Goal: Find contact information: Find contact information

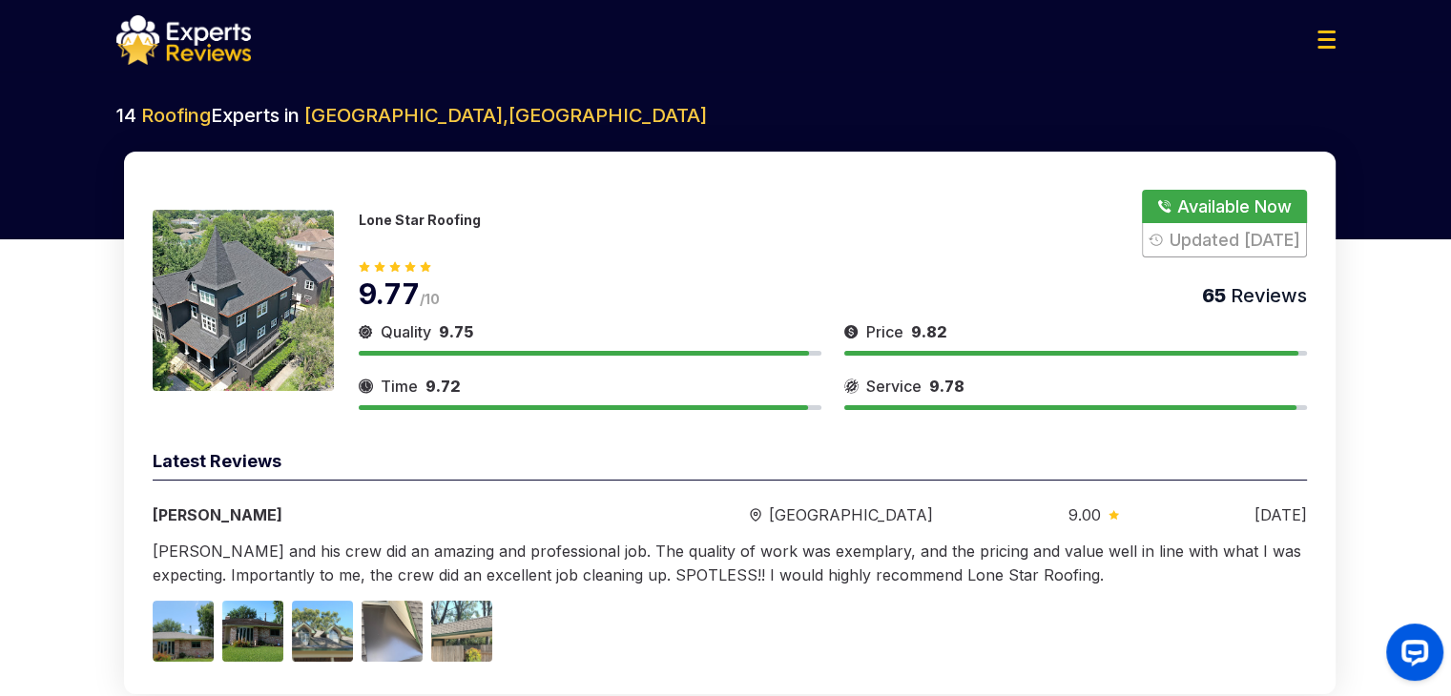
click at [413, 228] on p "Lone Star Roofing" at bounding box center [420, 220] width 122 height 16
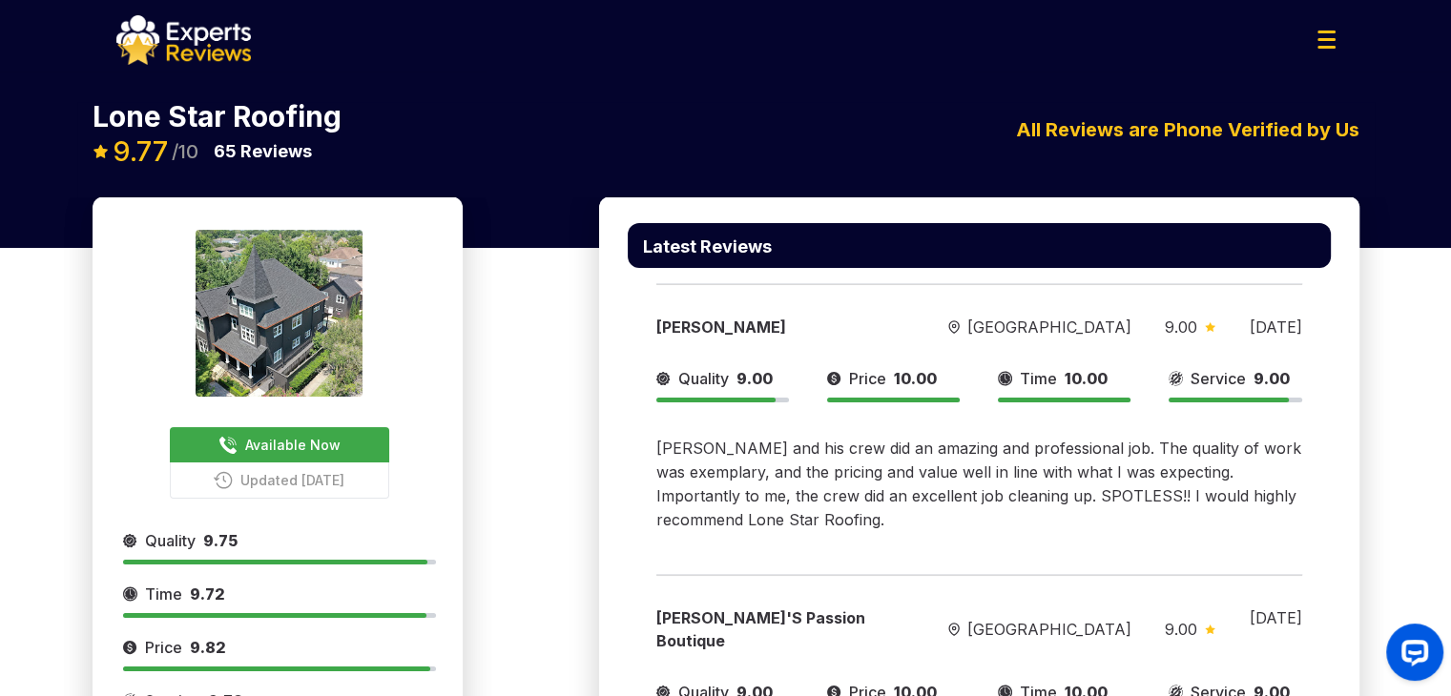
click at [301, 457] on button "Available Now" at bounding box center [279, 444] width 219 height 35
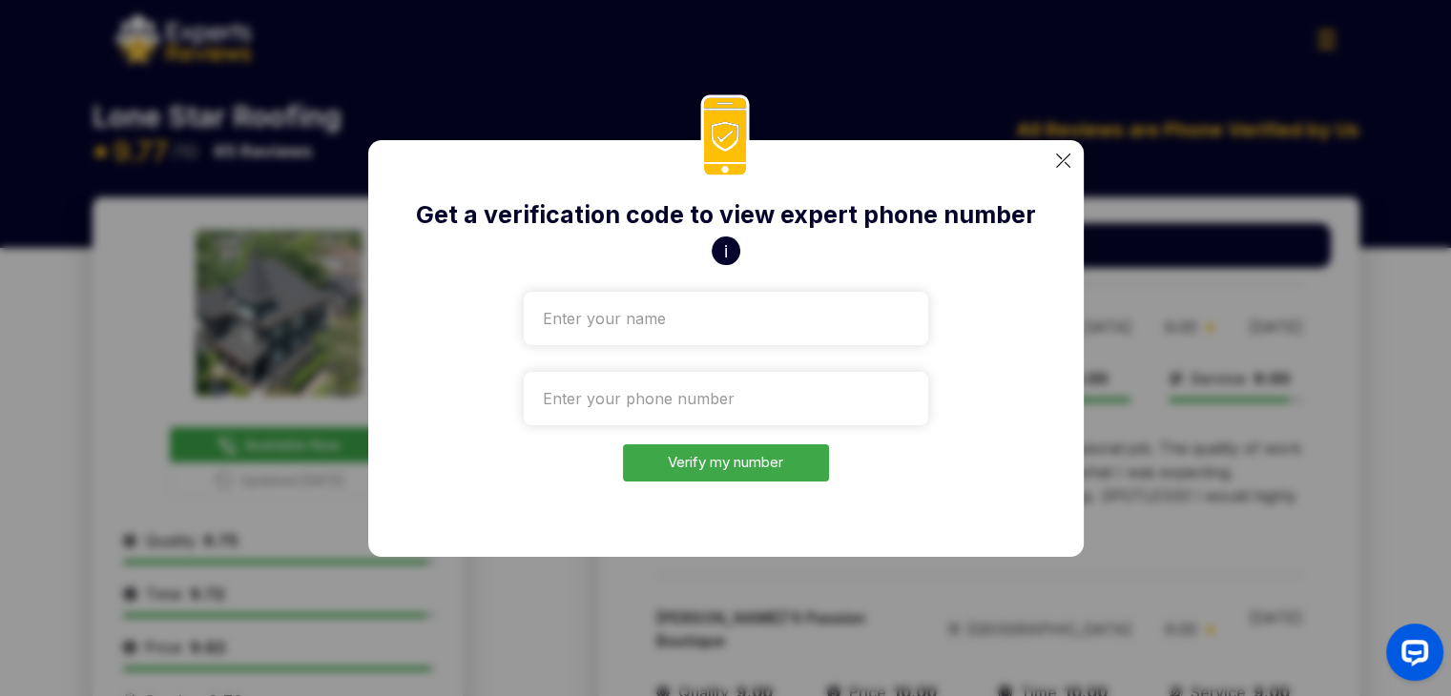
click at [674, 291] on div at bounding box center [726, 314] width 405 height 61
click at [674, 306] on input "text" at bounding box center [726, 318] width 405 height 53
type input "Test"
click at [605, 392] on input "tel" at bounding box center [726, 398] width 405 height 53
click at [664, 398] on input "tel" at bounding box center [726, 398] width 405 height 53
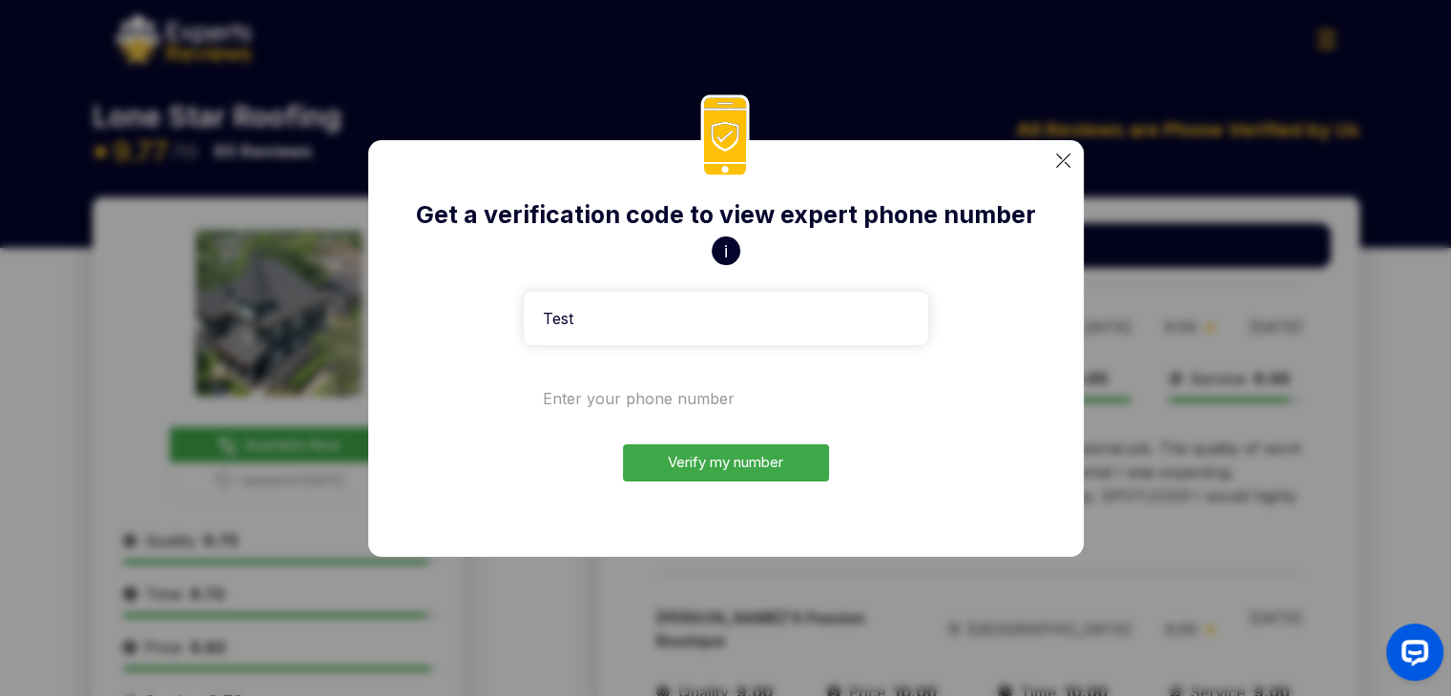
paste input "[PHONE_NUMBER]"
type input "[PHONE_NUMBER]"
click at [670, 474] on button "Verify my number" at bounding box center [726, 463] width 206 height 37
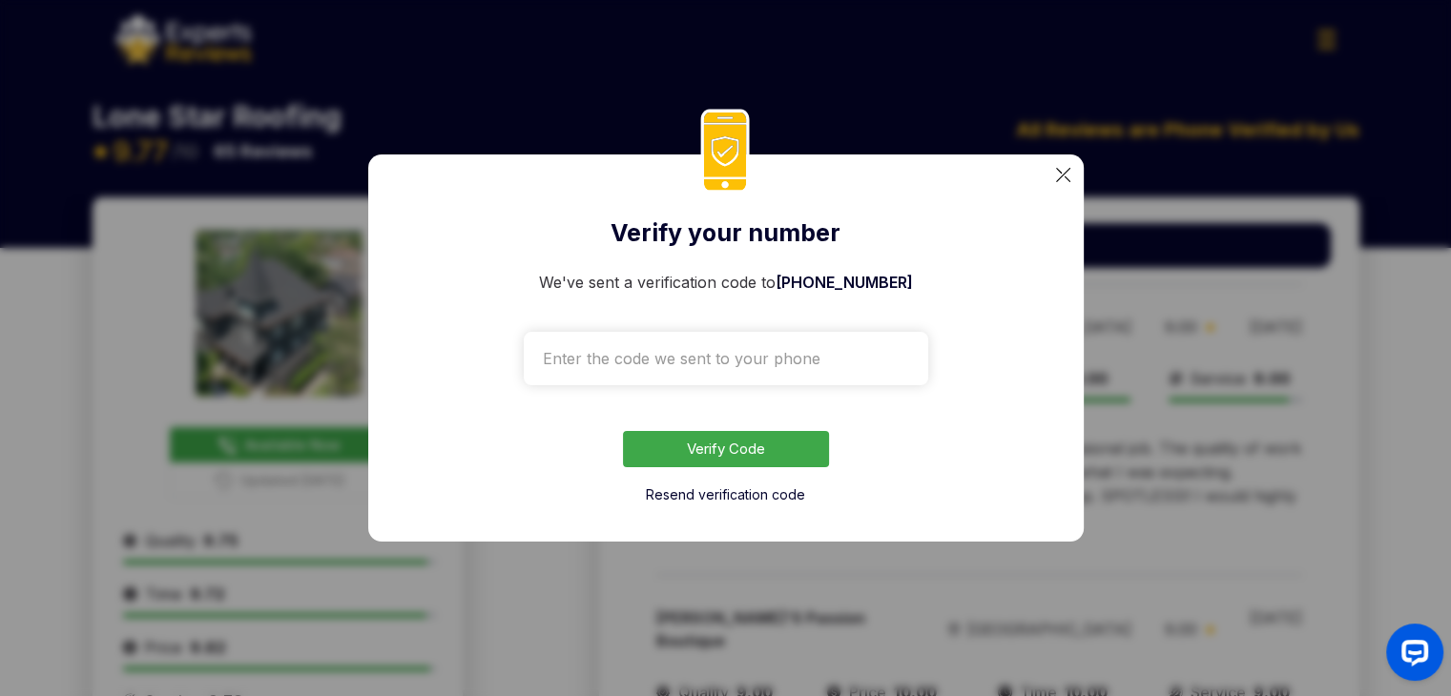
click at [693, 371] on input "text" at bounding box center [726, 358] width 405 height 53
click at [690, 369] on input "text" at bounding box center [726, 358] width 405 height 53
paste input "9330"
type input "9330"
click at [694, 464] on button "Verify Code" at bounding box center [726, 449] width 206 height 37
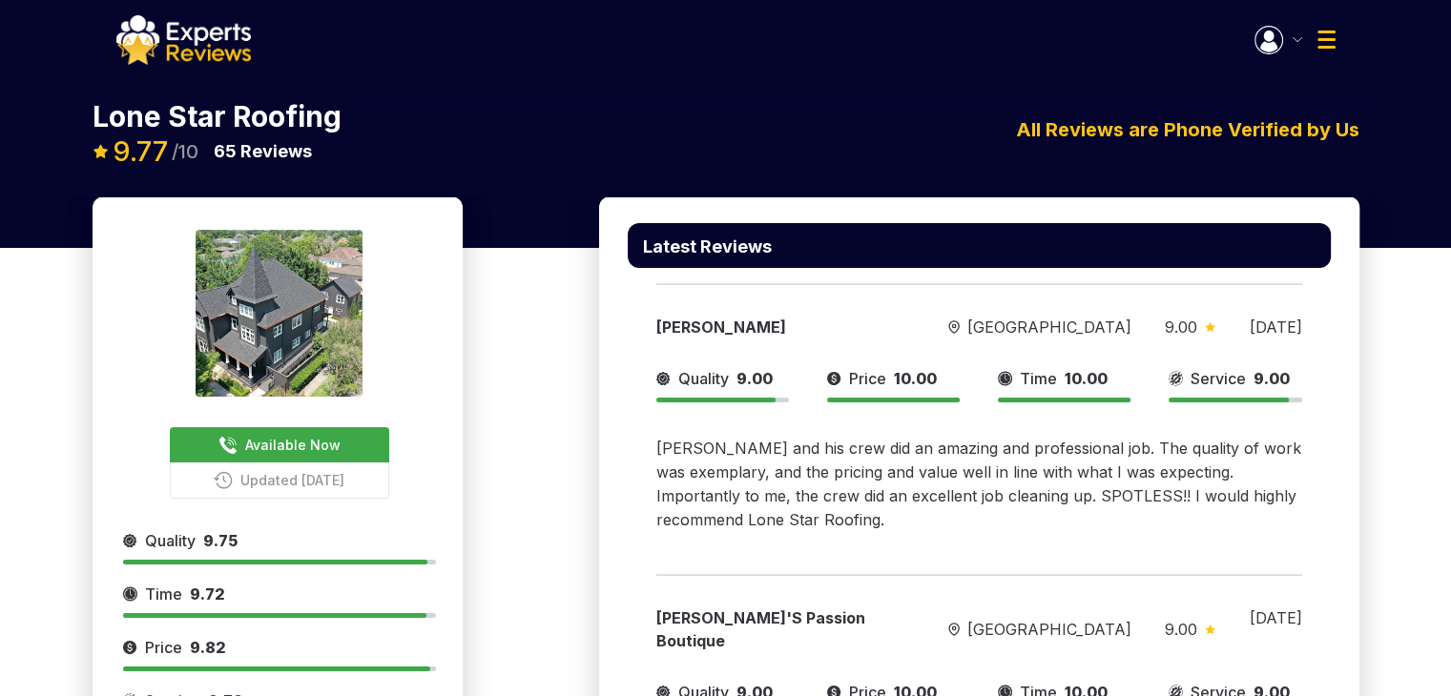
click at [276, 463] on button "Updated [DATE]" at bounding box center [279, 481] width 219 height 36
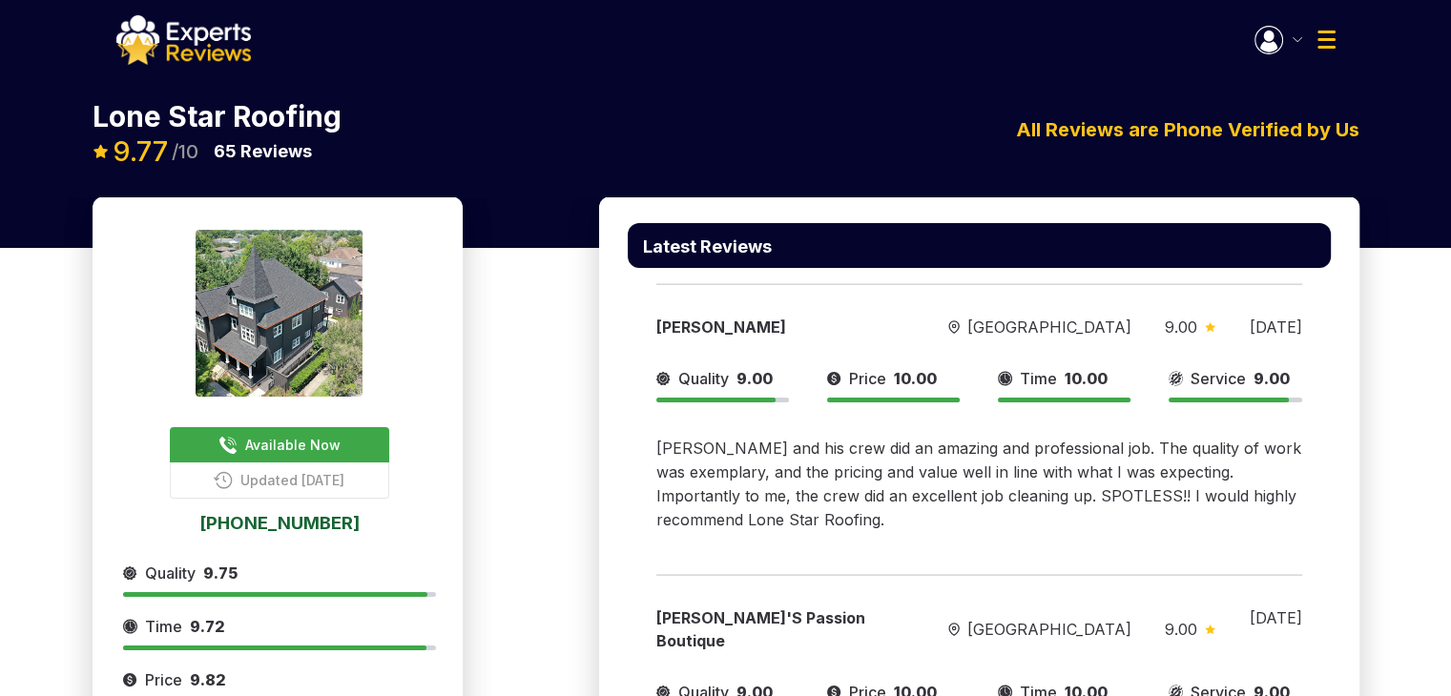
click at [277, 525] on link "[PHONE_NUMBER]" at bounding box center [279, 522] width 313 height 17
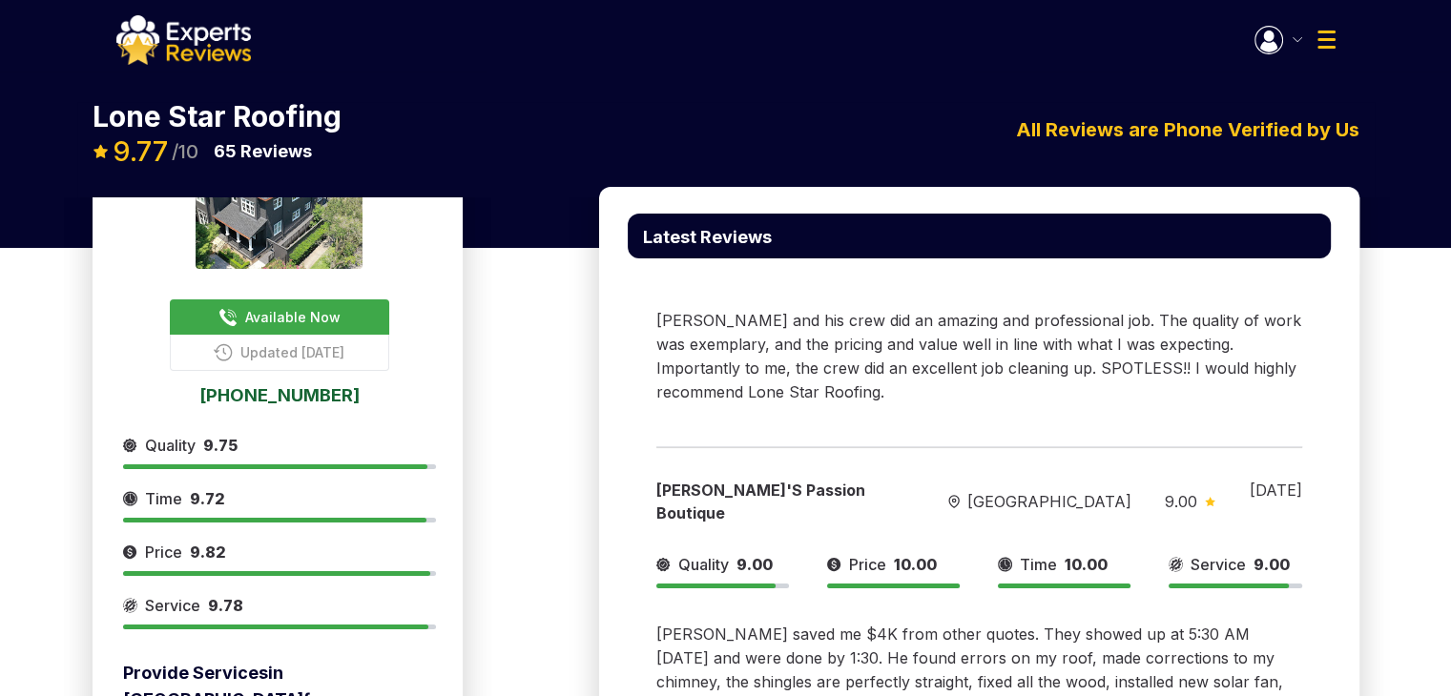
scroll to position [95, 0]
